Goal: Information Seeking & Learning: Learn about a topic

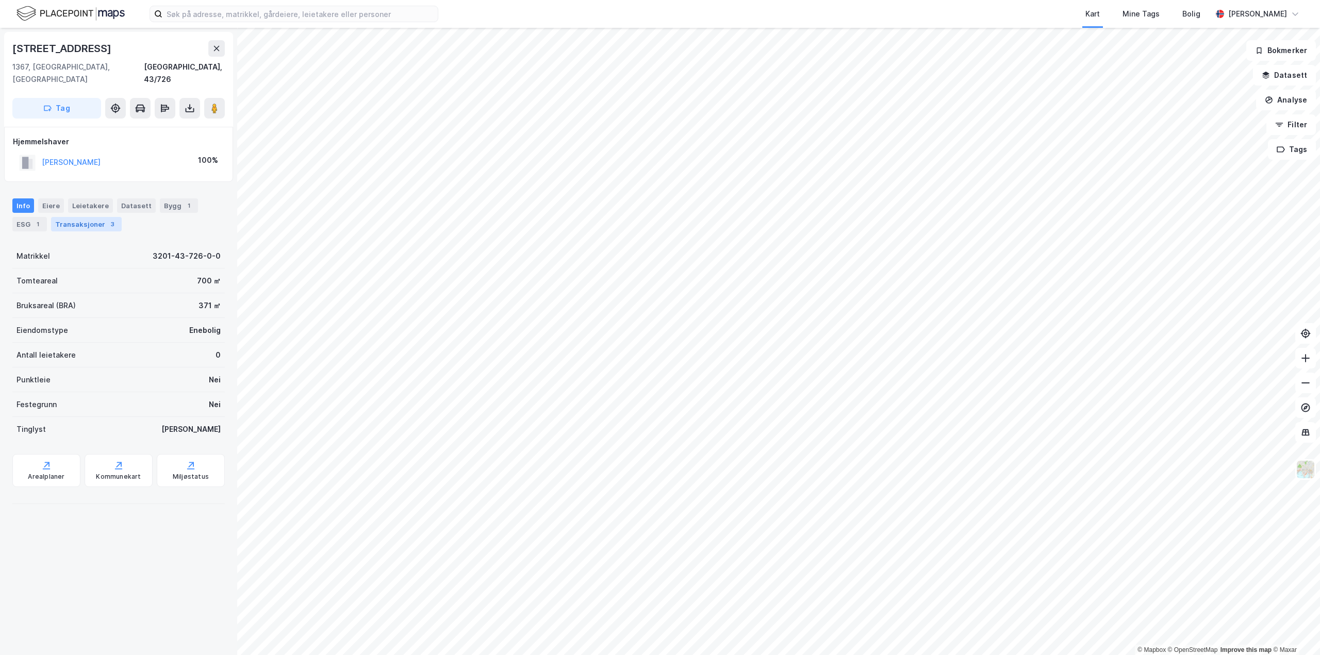
click at [95, 217] on div "Transaksjoner 3" at bounding box center [86, 224] width 71 height 14
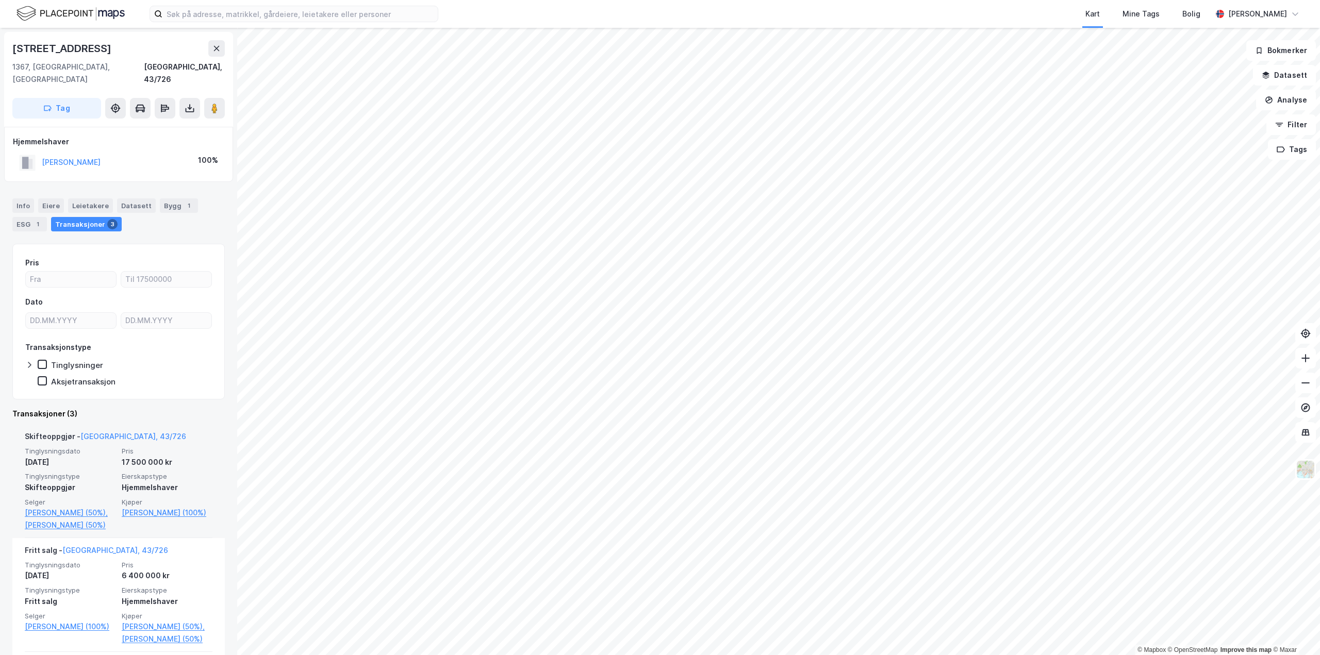
scroll to position [103, 0]
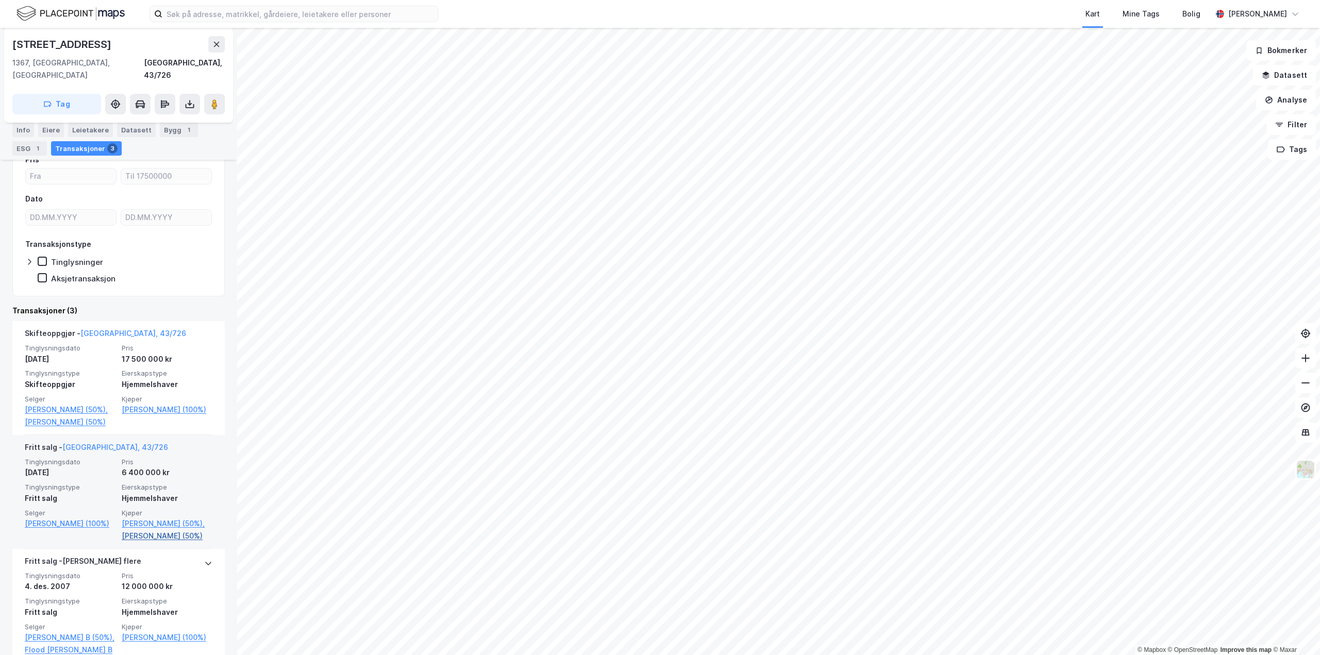
click at [184, 539] on link "[PERSON_NAME] (50%)" at bounding box center [167, 536] width 91 height 12
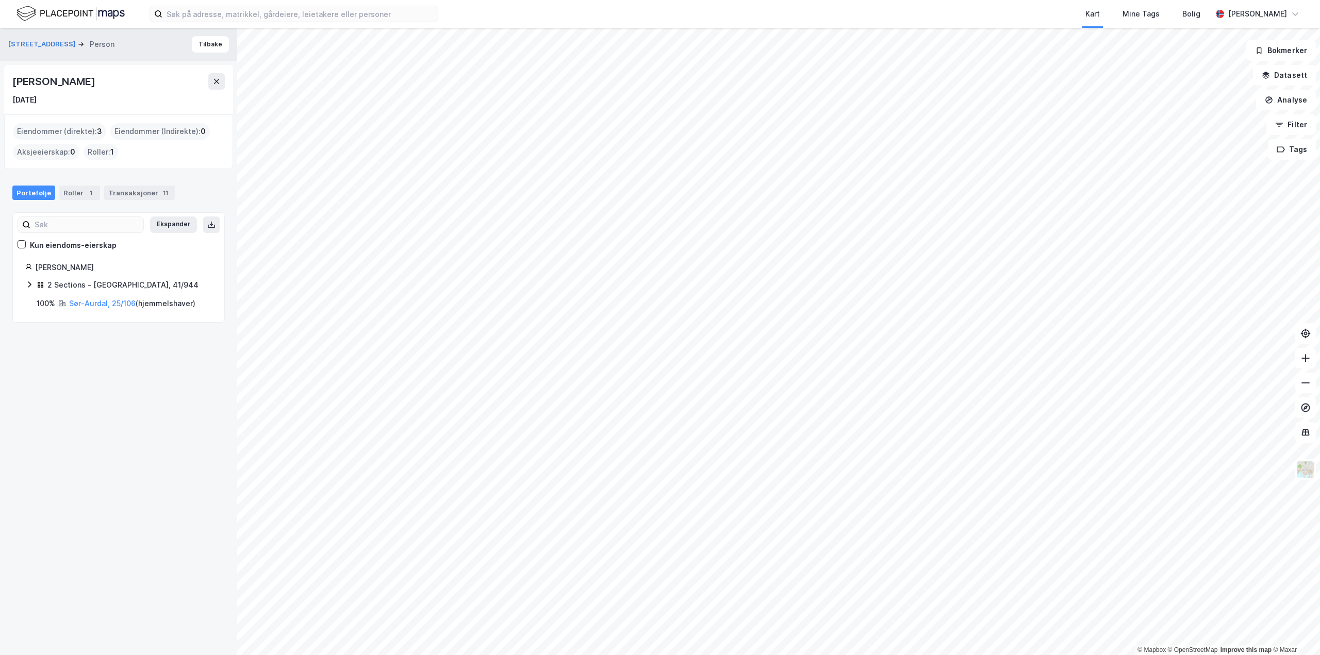
drag, startPoint x: 135, startPoint y: 81, endPoint x: 9, endPoint y: 79, distance: 125.9
click at [9, 79] on div "[PERSON_NAME] [DATE]" at bounding box center [118, 90] width 229 height 50
click at [102, 302] on link "Sør-Aurdal, 25/106" at bounding box center [102, 303] width 67 height 9
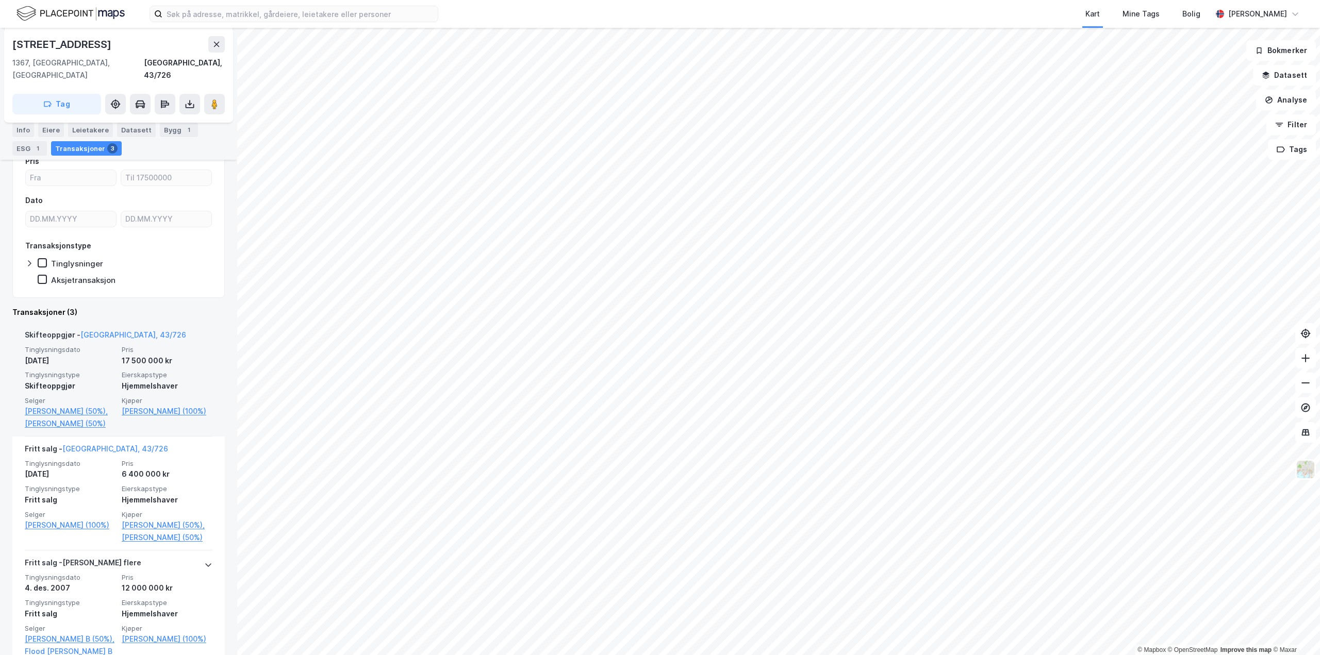
scroll to position [103, 0]
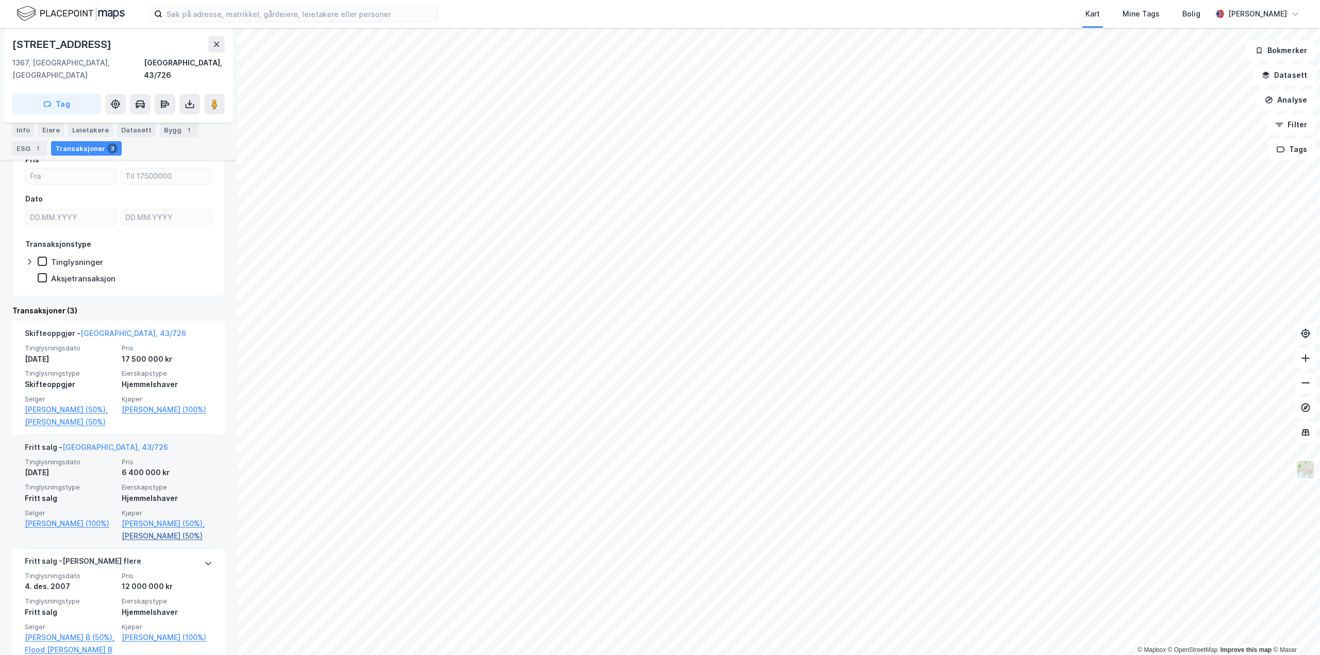
click at [169, 541] on link "[PERSON_NAME] (50%)" at bounding box center [167, 536] width 91 height 12
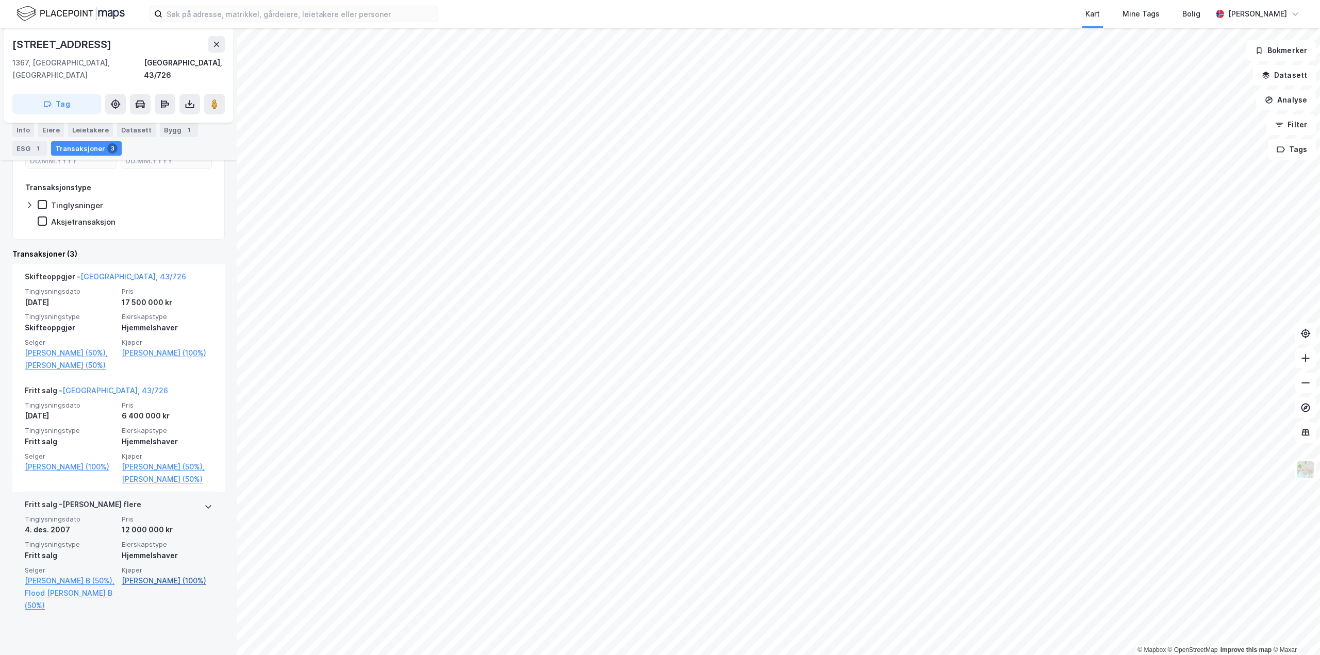
click at [150, 587] on link "[PERSON_NAME] (100%)" at bounding box center [167, 581] width 91 height 12
